Goal: Information Seeking & Learning: Learn about a topic

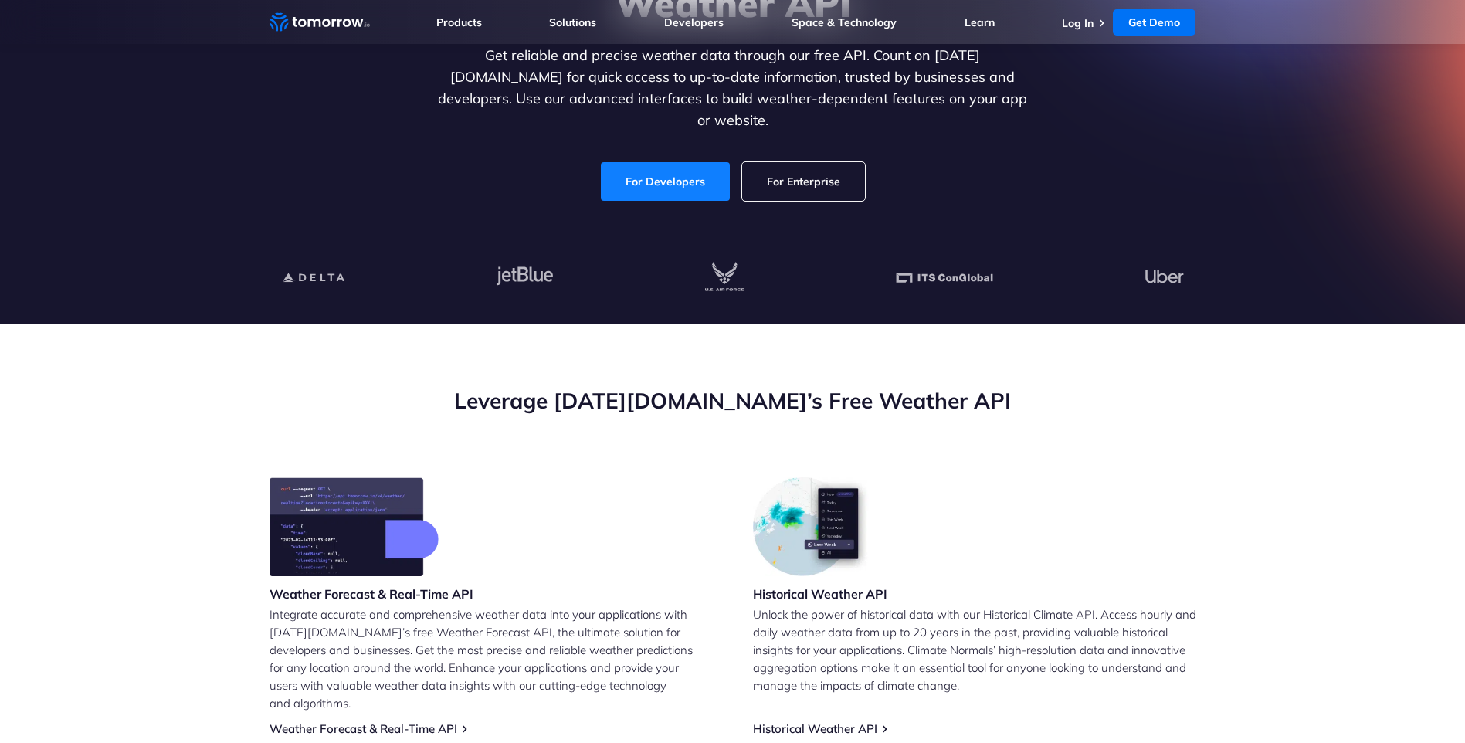
click at [638, 168] on link "For Developers" at bounding box center [665, 181] width 129 height 39
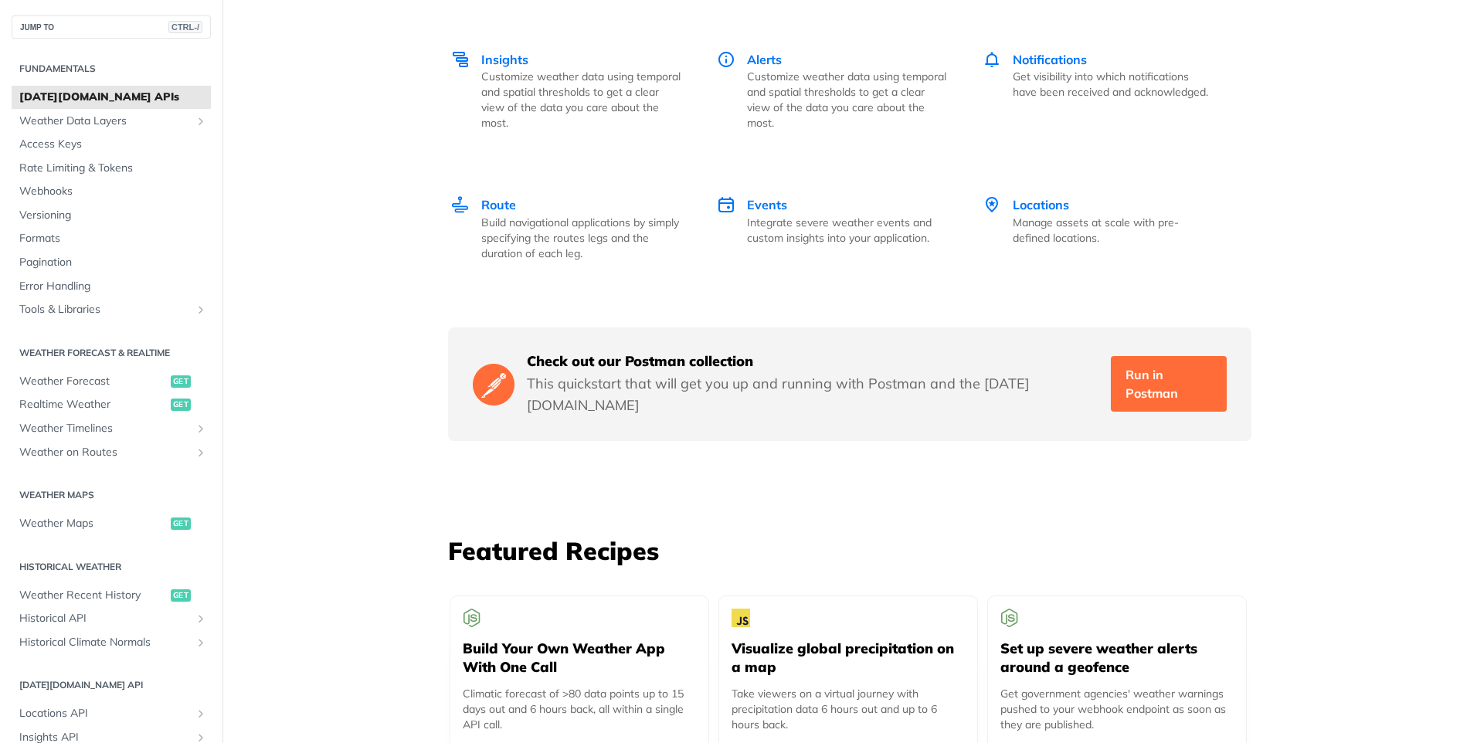
scroll to position [2395, 0]
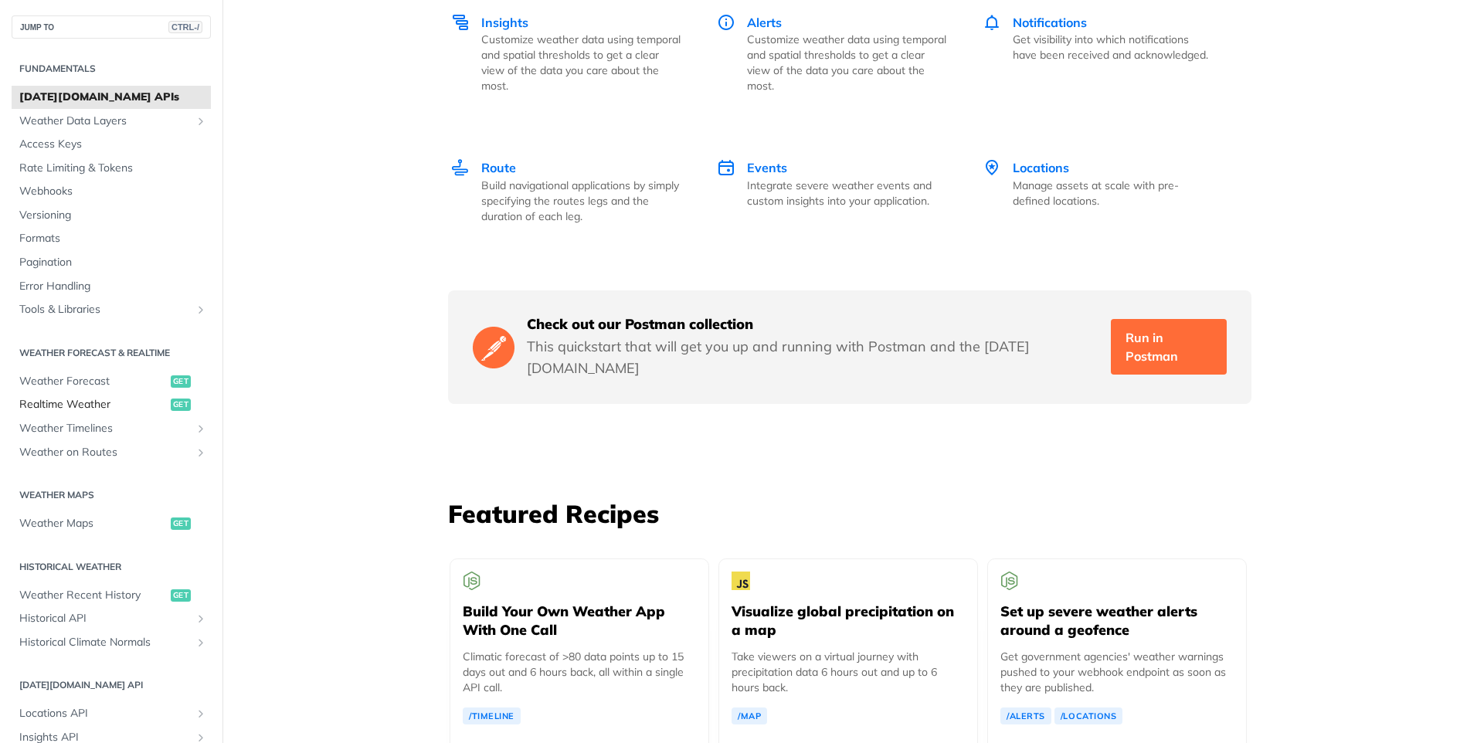
click at [102, 401] on span "Realtime Weather" at bounding box center [93, 404] width 148 height 15
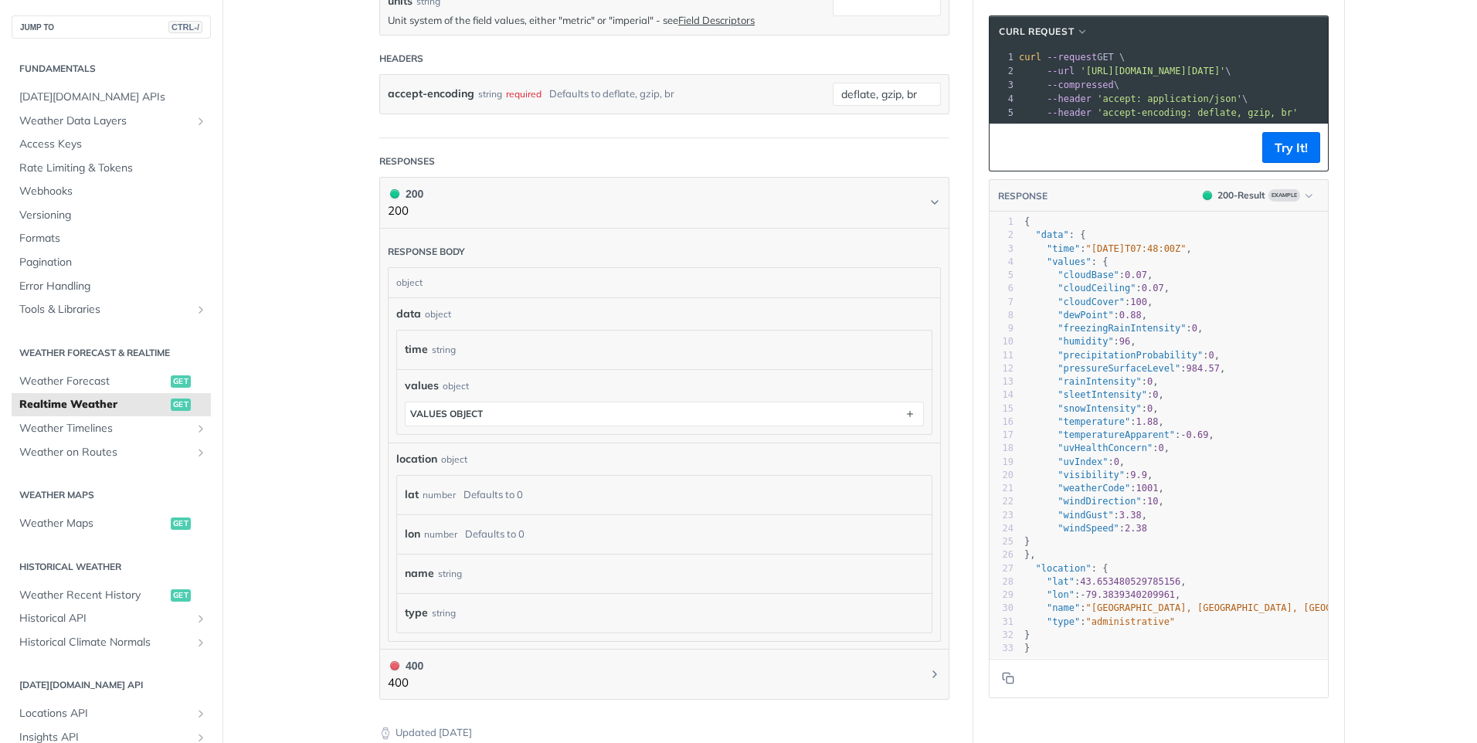
scroll to position [541, 0]
